Goal: Go to known website: Access a specific website the user already knows

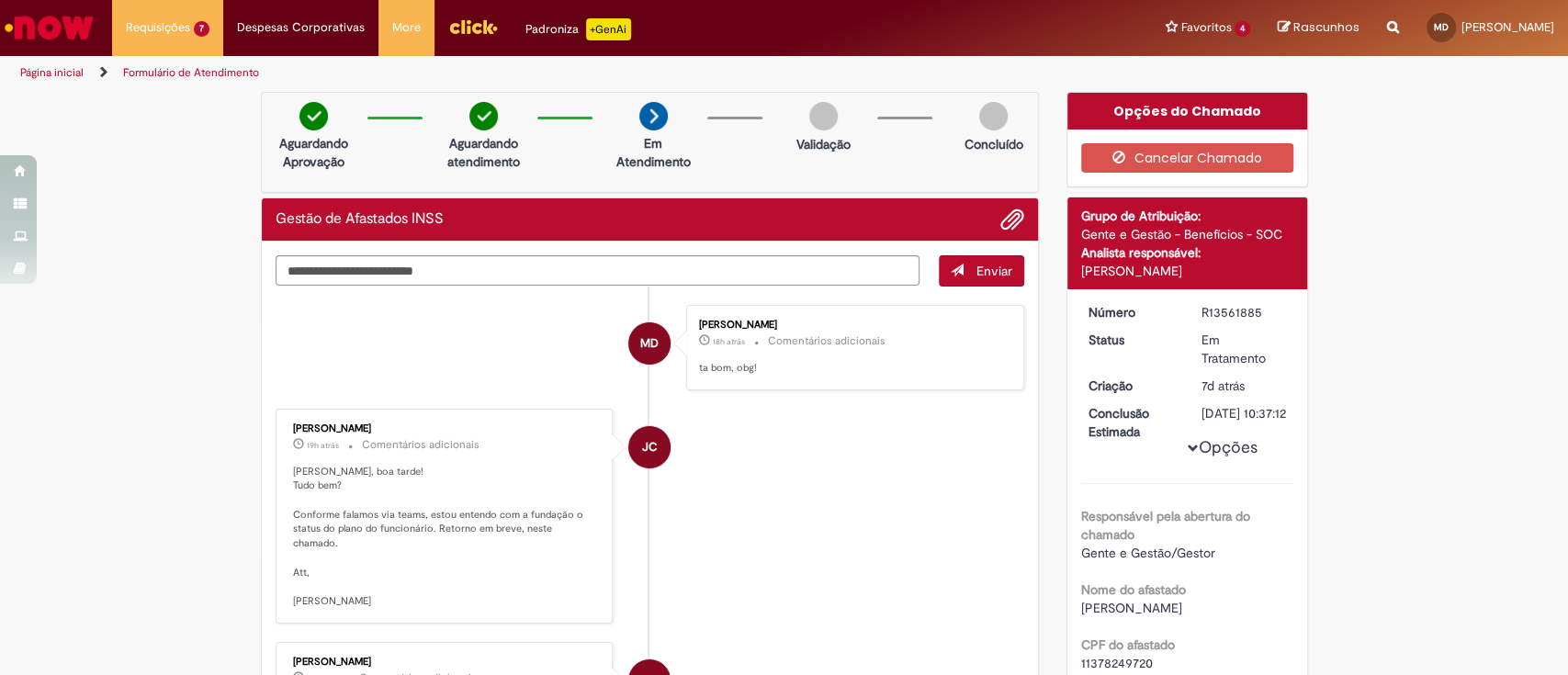
click at [72, 36] on img "Ir para a Homepage" at bounding box center [49, 27] width 95 height 37
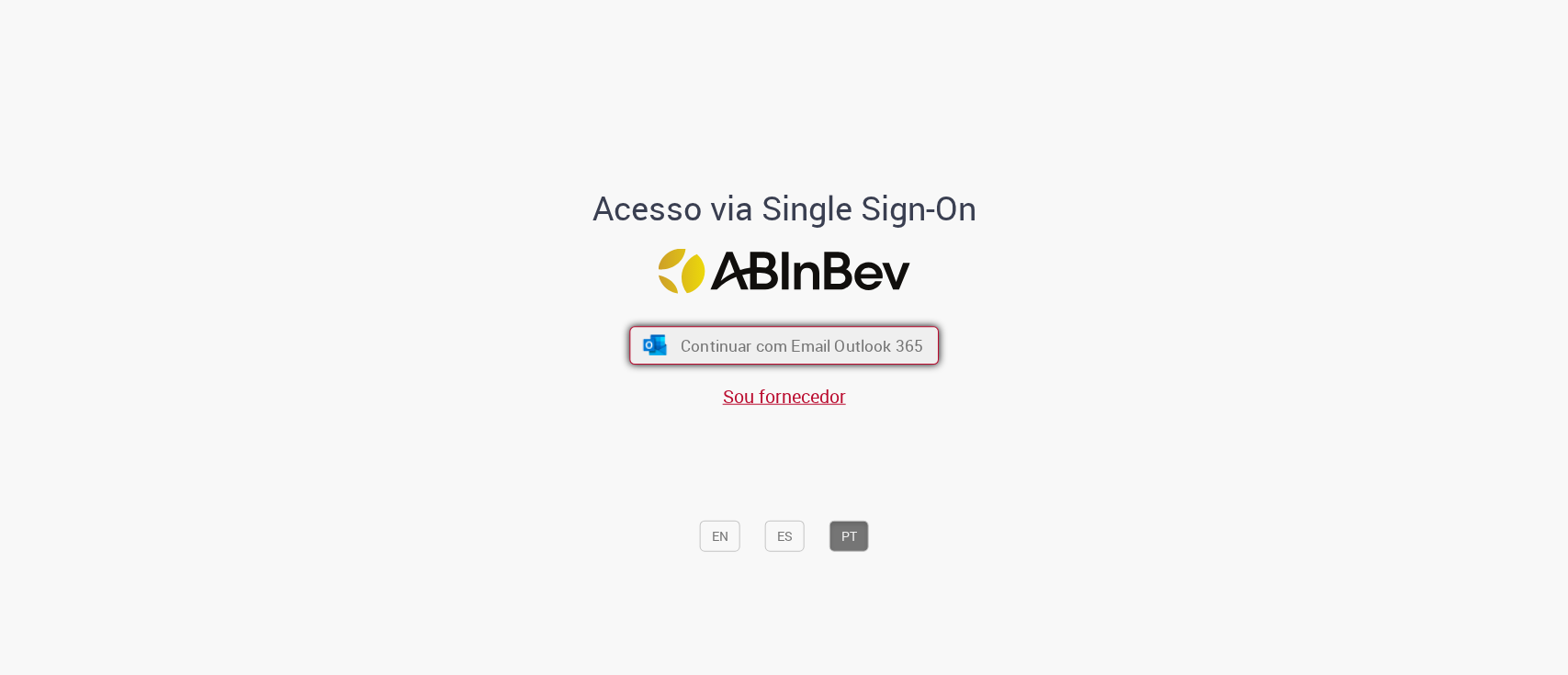
click at [723, 345] on span "Continuar com Email Outlook 365" at bounding box center [802, 345] width 242 height 21
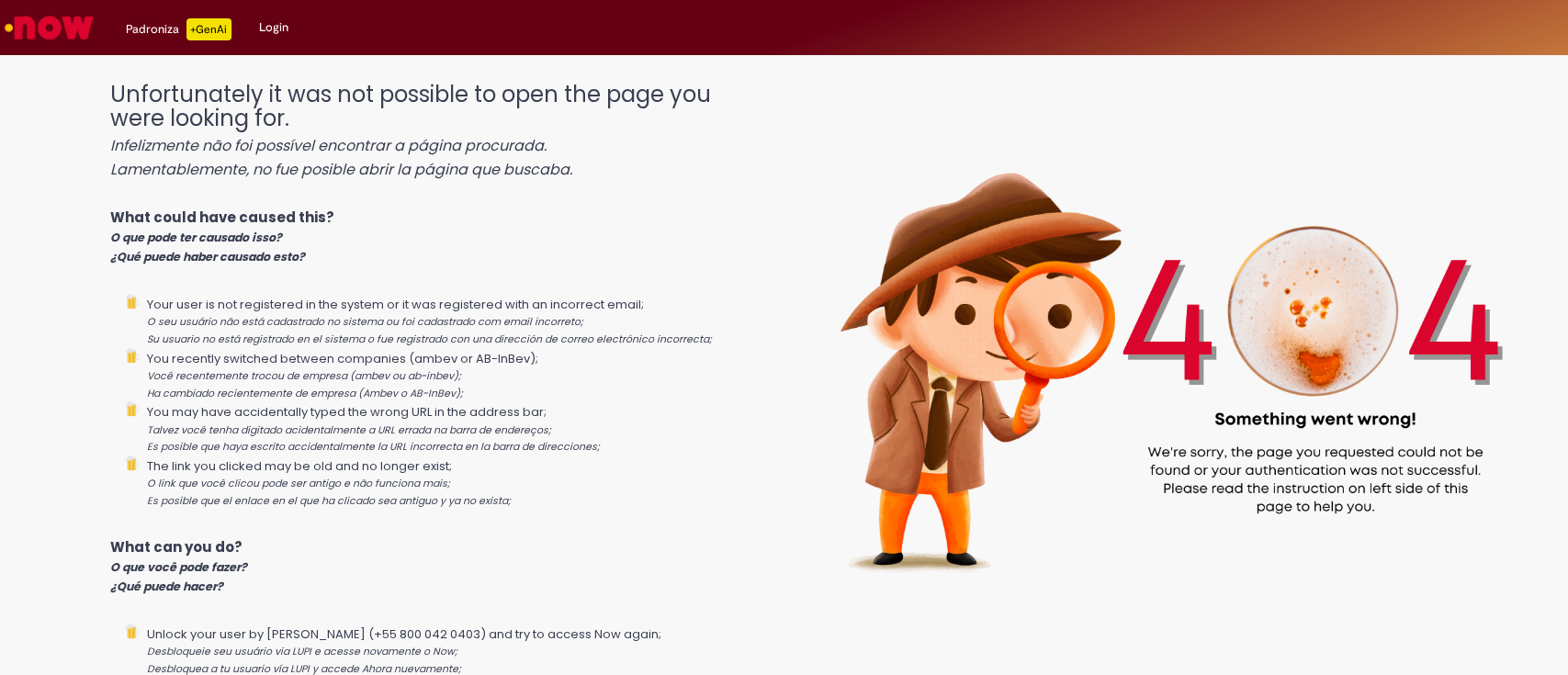
click at [54, 13] on img "Ir para a Homepage" at bounding box center [49, 27] width 95 height 37
